Goal: Task Accomplishment & Management: Use online tool/utility

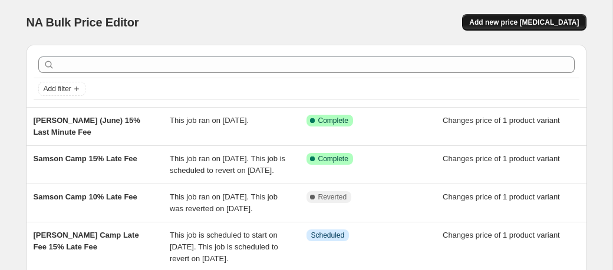
click at [550, 19] on span "Add new price change job" at bounding box center [524, 22] width 110 height 9
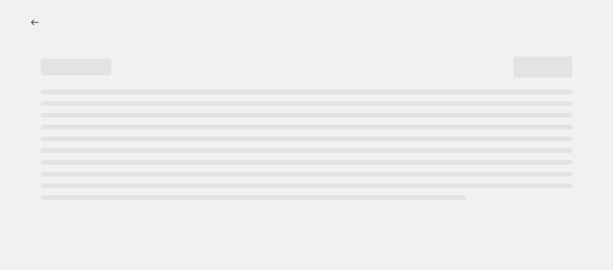
select select "percentage"
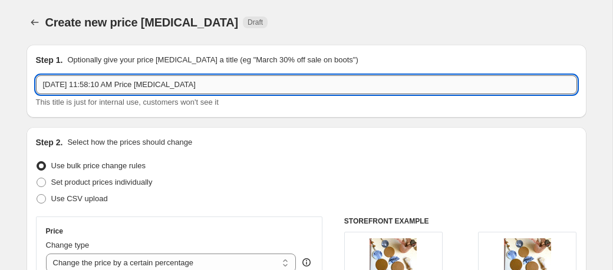
click at [104, 85] on input "Sep 1, 2025 at 11:58:10 AM Price change job" at bounding box center [306, 84] width 541 height 19
type input "SALTER THURS 3P"
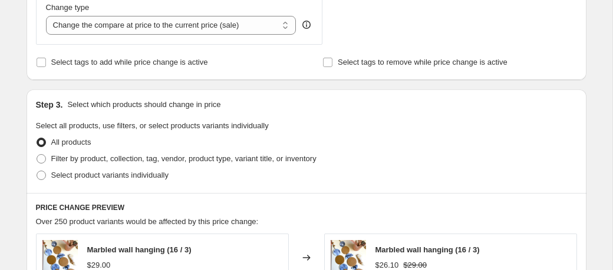
scroll to position [470, 0]
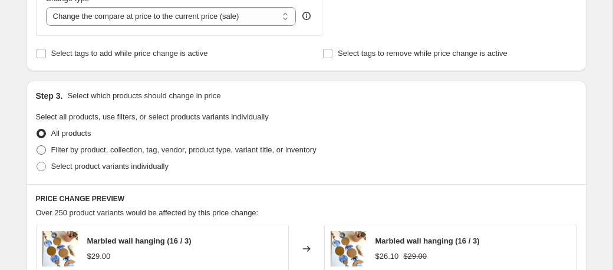
click at [40, 150] on span at bounding box center [41, 150] width 9 height 9
click at [37, 146] on input "Filter by product, collection, tag, vendor, product type, variant title, or inv…" at bounding box center [37, 146] width 1 height 1
radio input "true"
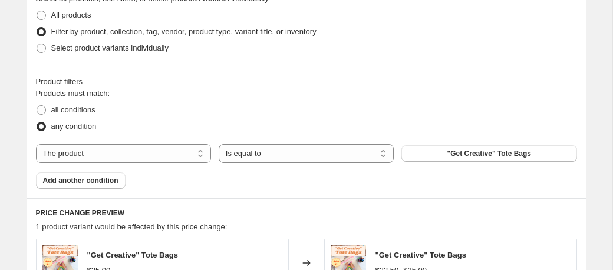
scroll to position [587, 0]
click at [471, 154] on span ""Get Creative" Tote Bags" at bounding box center [489, 154] width 84 height 9
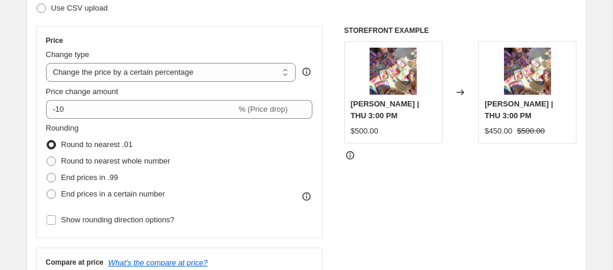
scroll to position [189, 0]
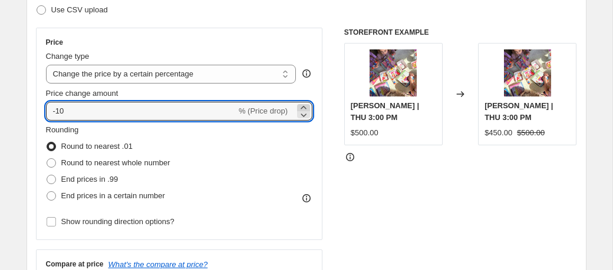
click at [305, 107] on icon at bounding box center [304, 108] width 12 height 12
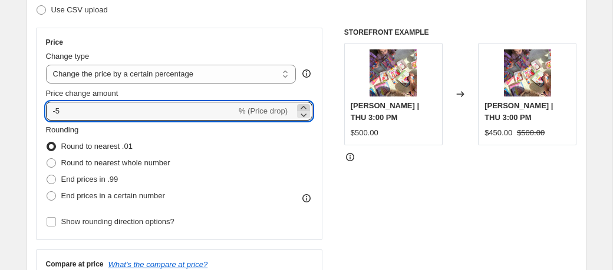
click at [305, 107] on icon at bounding box center [304, 108] width 12 height 12
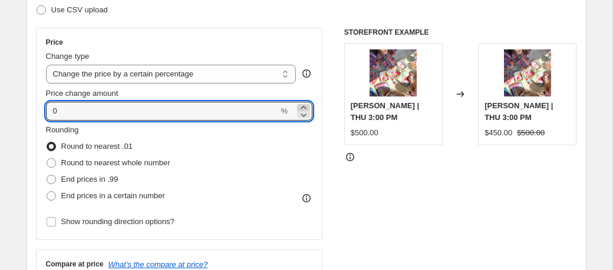
click at [305, 107] on icon at bounding box center [304, 108] width 12 height 12
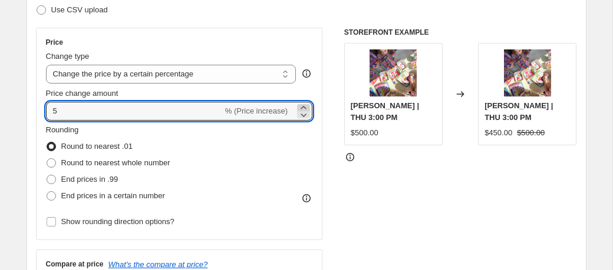
click at [305, 107] on icon at bounding box center [304, 108] width 12 height 12
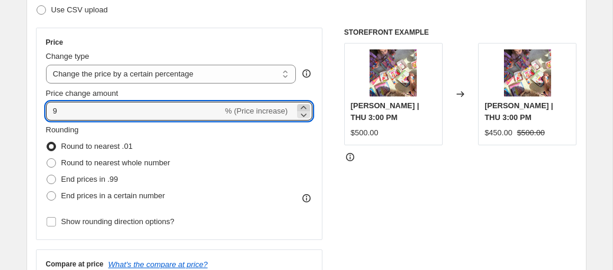
type input "10"
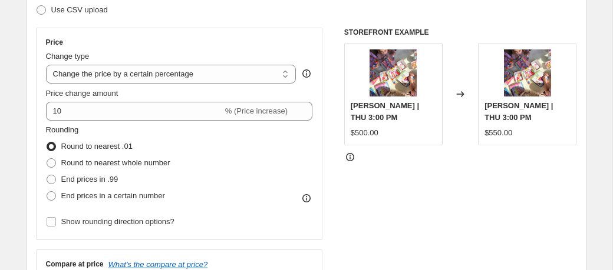
click at [432, 231] on div "STOREFRONT EXAMPLE Salter | THU 3:00 PM $500.00 Changed to Salter | THU 3:00 PM…" at bounding box center [460, 172] width 233 height 289
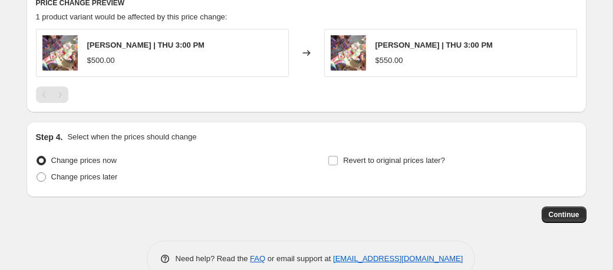
scroll to position [801, 0]
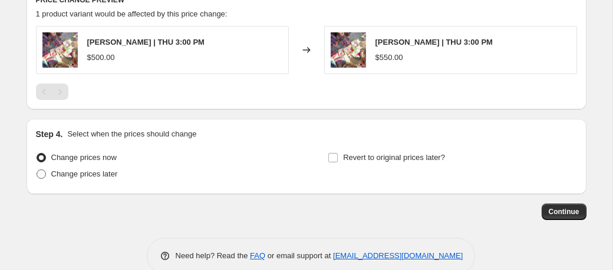
click at [40, 173] on span at bounding box center [41, 174] width 9 height 9
click at [37, 170] on input "Change prices later" at bounding box center [37, 170] width 1 height 1
radio input "true"
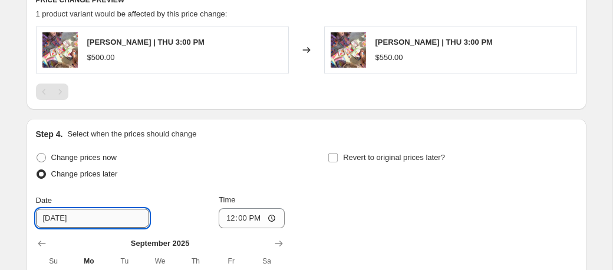
click at [109, 217] on input "9/2/2025" at bounding box center [92, 218] width 113 height 19
click at [54, 219] on input "9/2/2025" at bounding box center [92, 218] width 113 height 19
type input "9/1/2025"
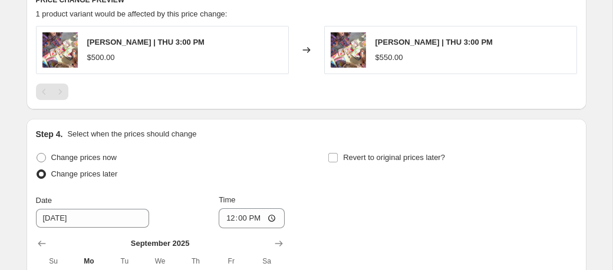
click at [218, 166] on div "Change prices later" at bounding box center [160, 174] width 249 height 16
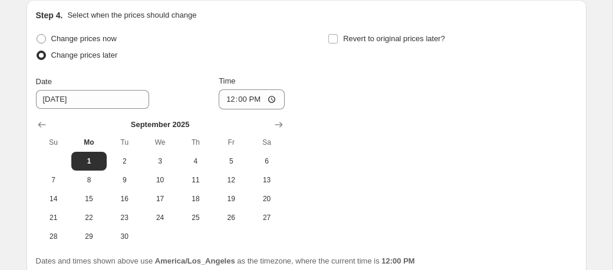
scroll to position [922, 0]
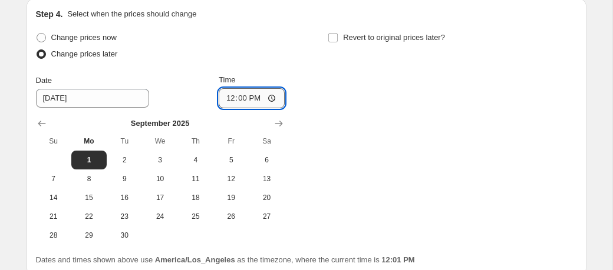
click at [248, 99] on input "12:00" at bounding box center [252, 98] width 66 height 20
type input "20:00"
click at [532, 121] on div "Change prices now Change prices later Date 9/1/2025 Time 20:00 September 2025 S…" at bounding box center [306, 137] width 541 height 216
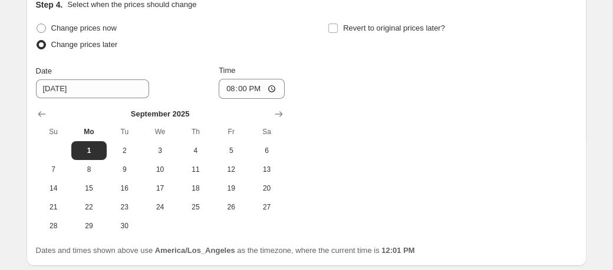
scroll to position [936, 0]
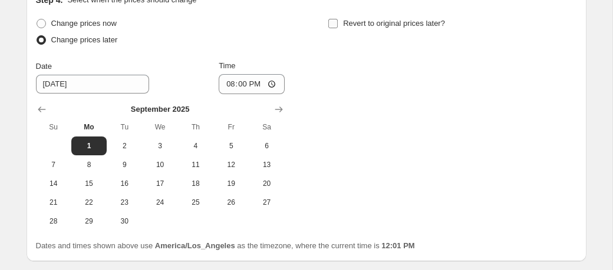
click at [333, 21] on input "Revert to original prices later?" at bounding box center [332, 23] width 9 height 9
checkbox input "true"
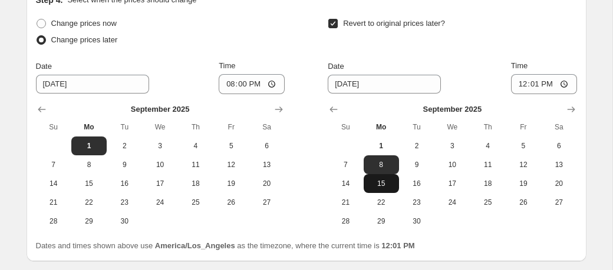
click at [382, 184] on span "15" at bounding box center [381, 183] width 26 height 9
type input "9/15/2025"
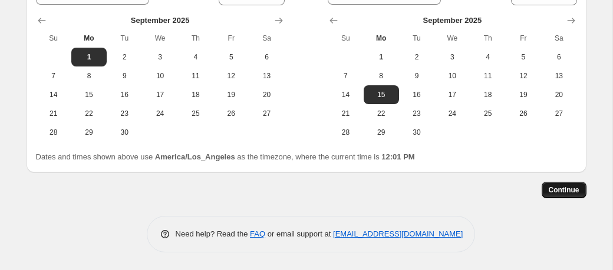
scroll to position [1026, 0]
click at [564, 194] on span "Continue" at bounding box center [564, 190] width 31 height 9
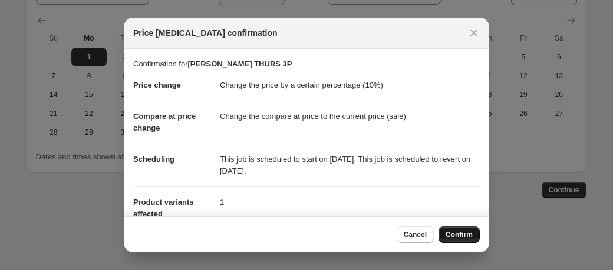
click at [460, 233] on span "Confirm" at bounding box center [458, 234] width 27 height 9
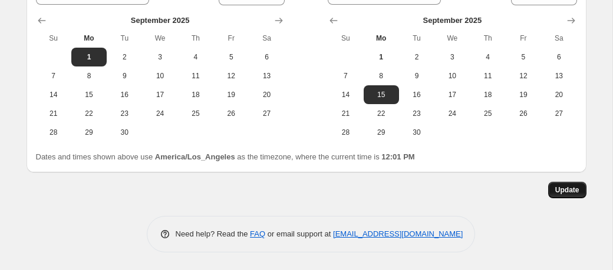
scroll to position [1098, 0]
click at [549, 189] on button "Update" at bounding box center [567, 190] width 38 height 16
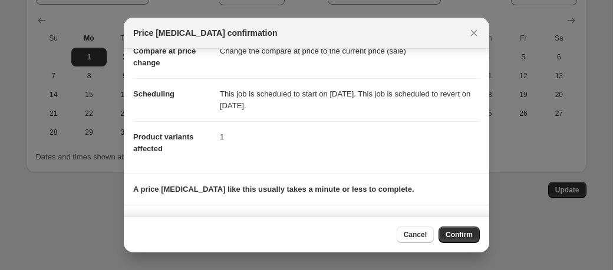
scroll to position [114, 0]
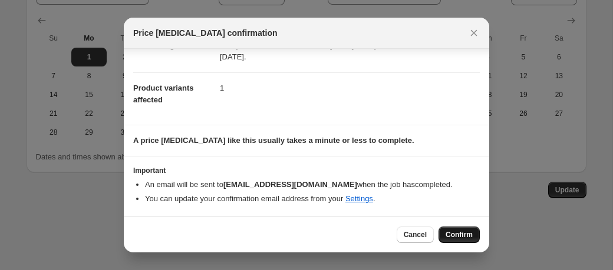
click at [454, 231] on span "Confirm" at bounding box center [458, 234] width 27 height 9
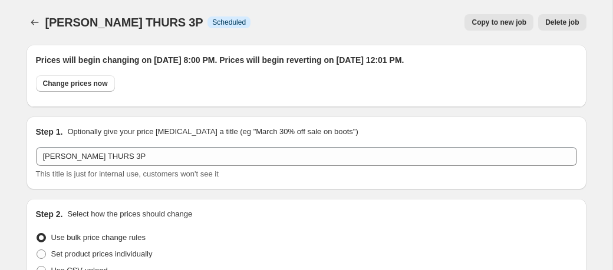
scroll to position [0, 0]
click at [483, 25] on span "Copy to new job" at bounding box center [498, 22] width 55 height 9
select select "percentage"
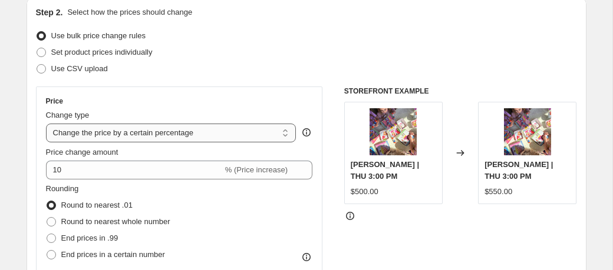
scroll to position [131, 0]
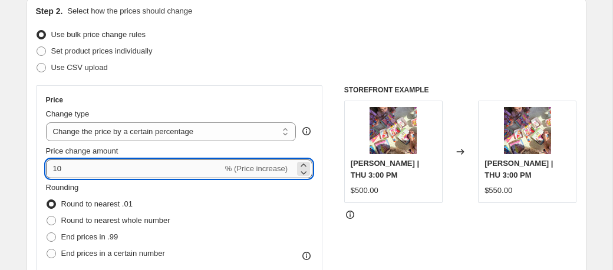
click at [67, 167] on input "10" at bounding box center [134, 169] width 177 height 19
type input "15"
click at [295, 36] on div "Use bulk price change rules" at bounding box center [306, 35] width 541 height 16
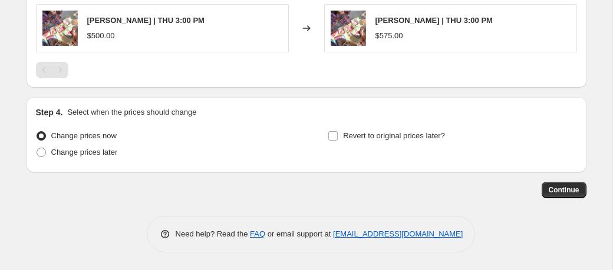
scroll to position [823, 0]
click at [41, 155] on span at bounding box center [41, 152] width 9 height 9
click at [37, 148] on input "Change prices later" at bounding box center [37, 148] width 1 height 1
radio input "true"
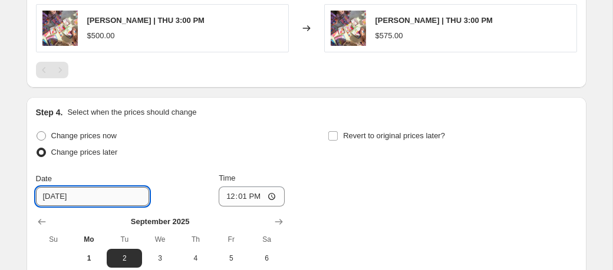
click at [54, 198] on input "9/2/2025" at bounding box center [92, 196] width 113 height 19
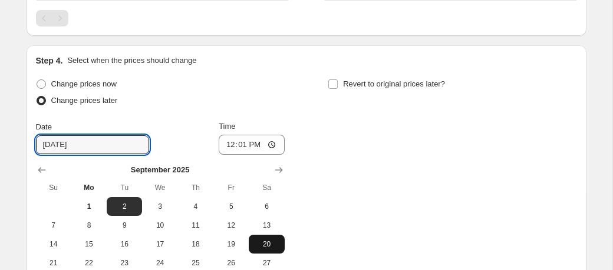
scroll to position [876, 0]
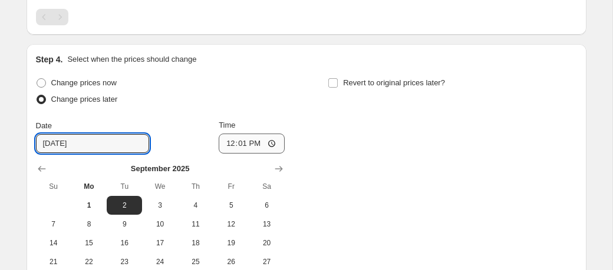
type input "9/4/2025"
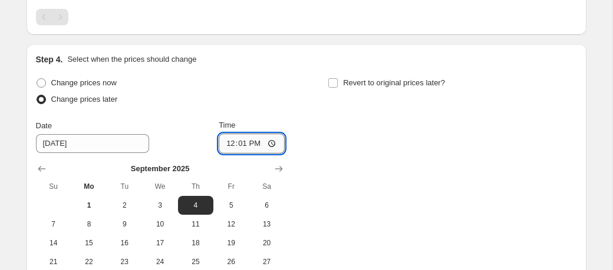
click at [246, 145] on input "12:01" at bounding box center [252, 144] width 66 height 20
type input "15:01"
click at [417, 179] on div "Change prices now Change prices later Date 9/4/2025 Time 15:01 September 2025 S…" at bounding box center [306, 183] width 541 height 216
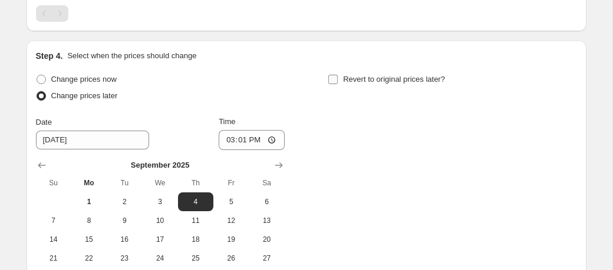
click at [334, 80] on input "Revert to original prices later?" at bounding box center [332, 79] width 9 height 9
checkbox input "true"
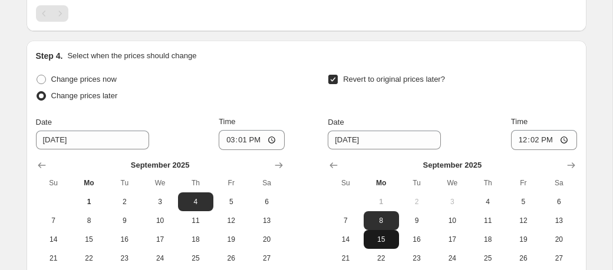
click at [382, 234] on button "15" at bounding box center [381, 239] width 35 height 19
type input "9/15/2025"
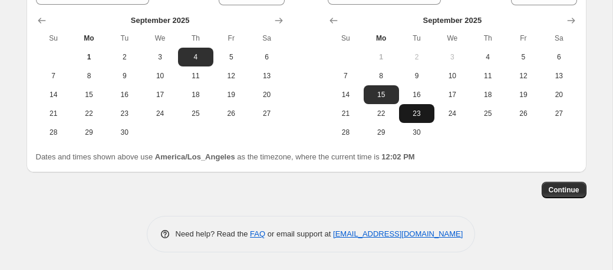
scroll to position [1026, 0]
click at [573, 194] on span "Continue" at bounding box center [564, 190] width 31 height 9
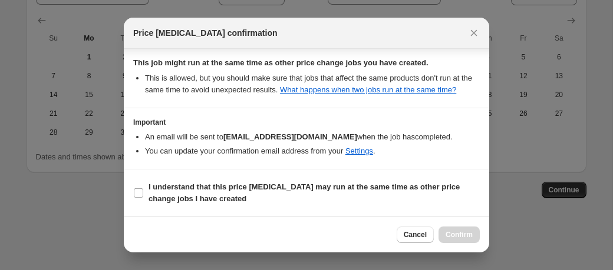
scroll to position [235, 0]
click at [138, 195] on input "I understand that this price change job may run at the same time as other price…" at bounding box center [138, 193] width 9 height 9
checkbox input "true"
click at [464, 234] on span "Confirm" at bounding box center [458, 234] width 27 height 9
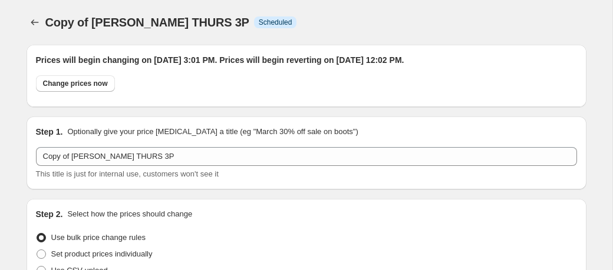
scroll to position [1026, 0]
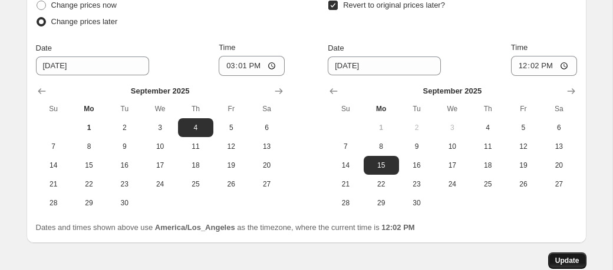
click at [570, 263] on span "Update" at bounding box center [567, 260] width 24 height 9
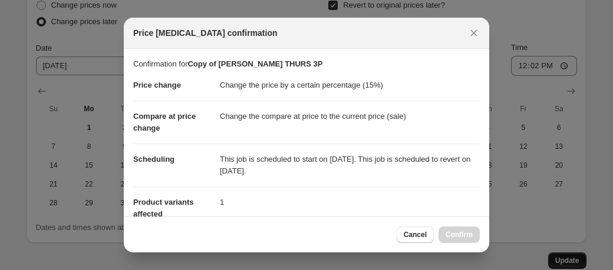
scroll to position [0, 0]
click at [474, 32] on icon "Close" at bounding box center [474, 33] width 12 height 12
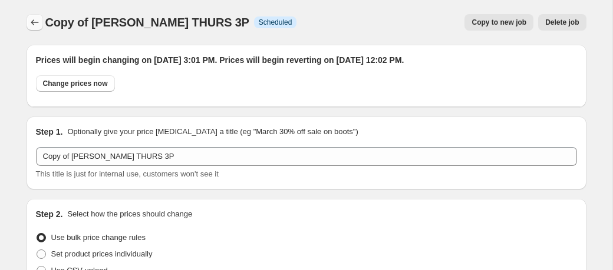
click at [36, 23] on icon "Price change jobs" at bounding box center [35, 22] width 12 height 12
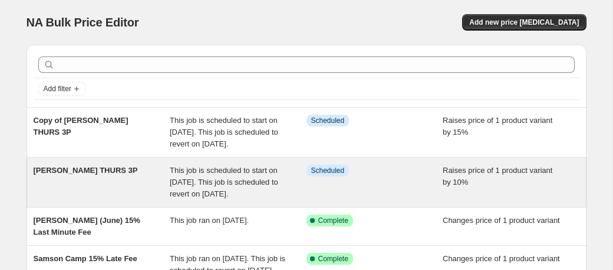
click at [84, 175] on span "SALTER THURS 3P" at bounding box center [86, 170] width 104 height 9
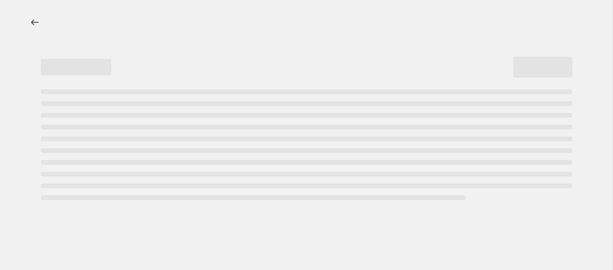
select select "percentage"
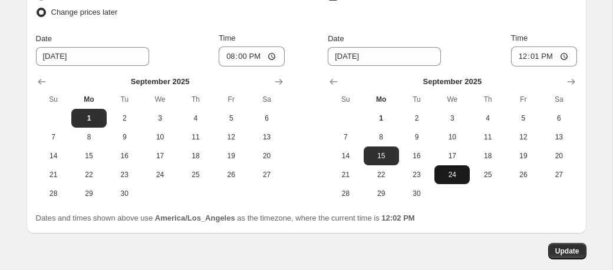
scroll to position [1002, 0]
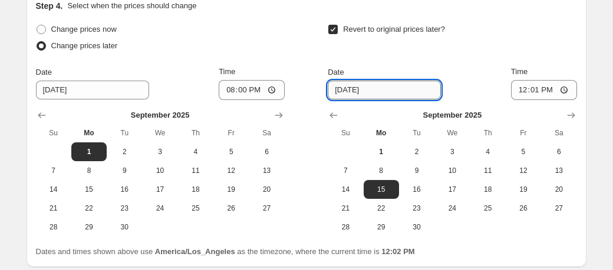
click at [350, 92] on input "9/15/2025" at bounding box center [384, 90] width 113 height 19
type input "9/4/2025"
click at [480, 60] on div "Revert to original prices later? Date 9/4/2025 Time 12:01 September 2025 Su Mo …" at bounding box center [452, 129] width 249 height 216
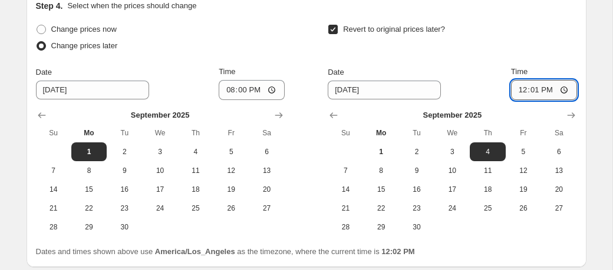
click at [540, 94] on input "12:01" at bounding box center [544, 90] width 66 height 20
type input "16:01"
type input "15:01"
click at [510, 2] on div "Step 4. Select when the prices should change" at bounding box center [306, 6] width 541 height 12
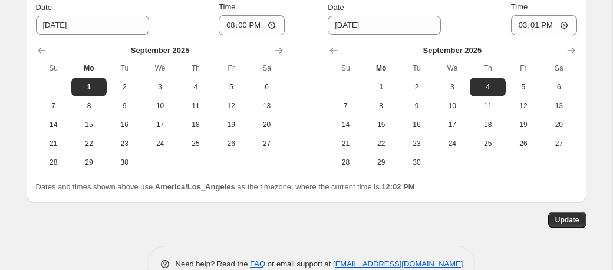
scroll to position [1069, 0]
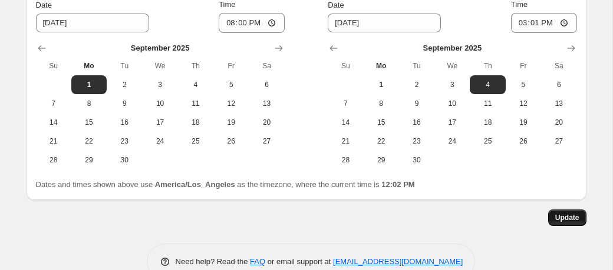
click at [565, 220] on span "Update" at bounding box center [567, 217] width 24 height 9
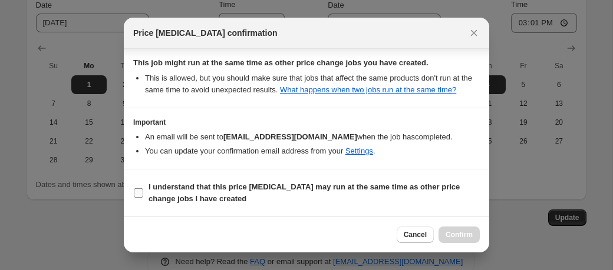
scroll to position [235, 0]
click at [140, 191] on input "I understand that this price change job may run at the same time as other price…" at bounding box center [138, 193] width 9 height 9
checkbox input "true"
click at [469, 233] on span "Confirm" at bounding box center [458, 234] width 27 height 9
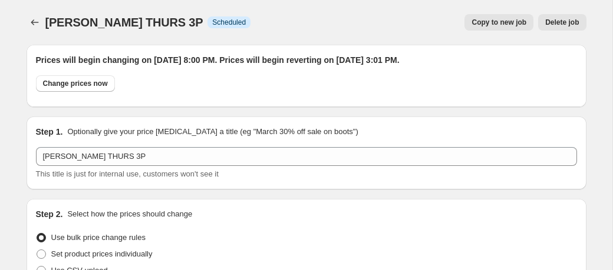
scroll to position [0, 0]
